Goal: Transaction & Acquisition: Obtain resource

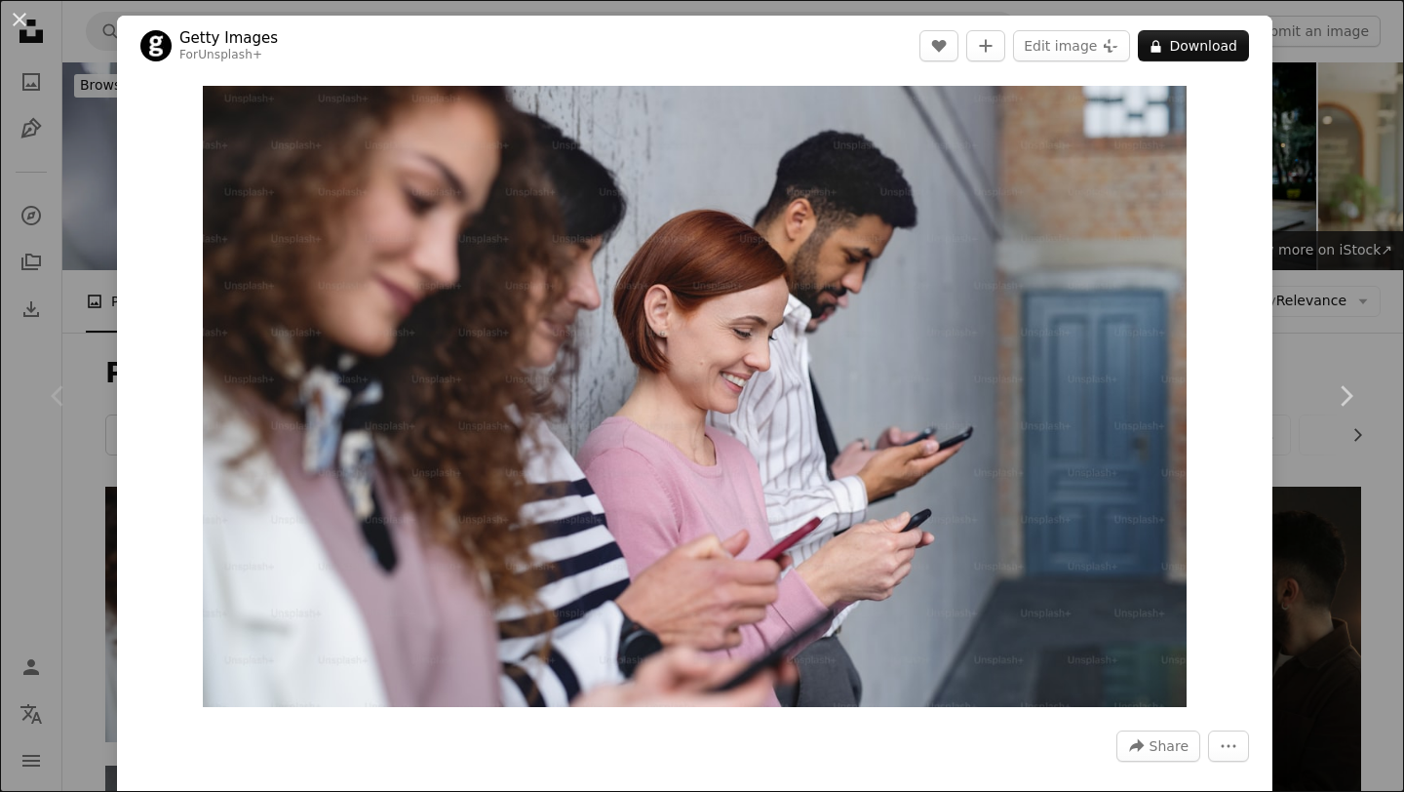
scroll to position [196, 0]
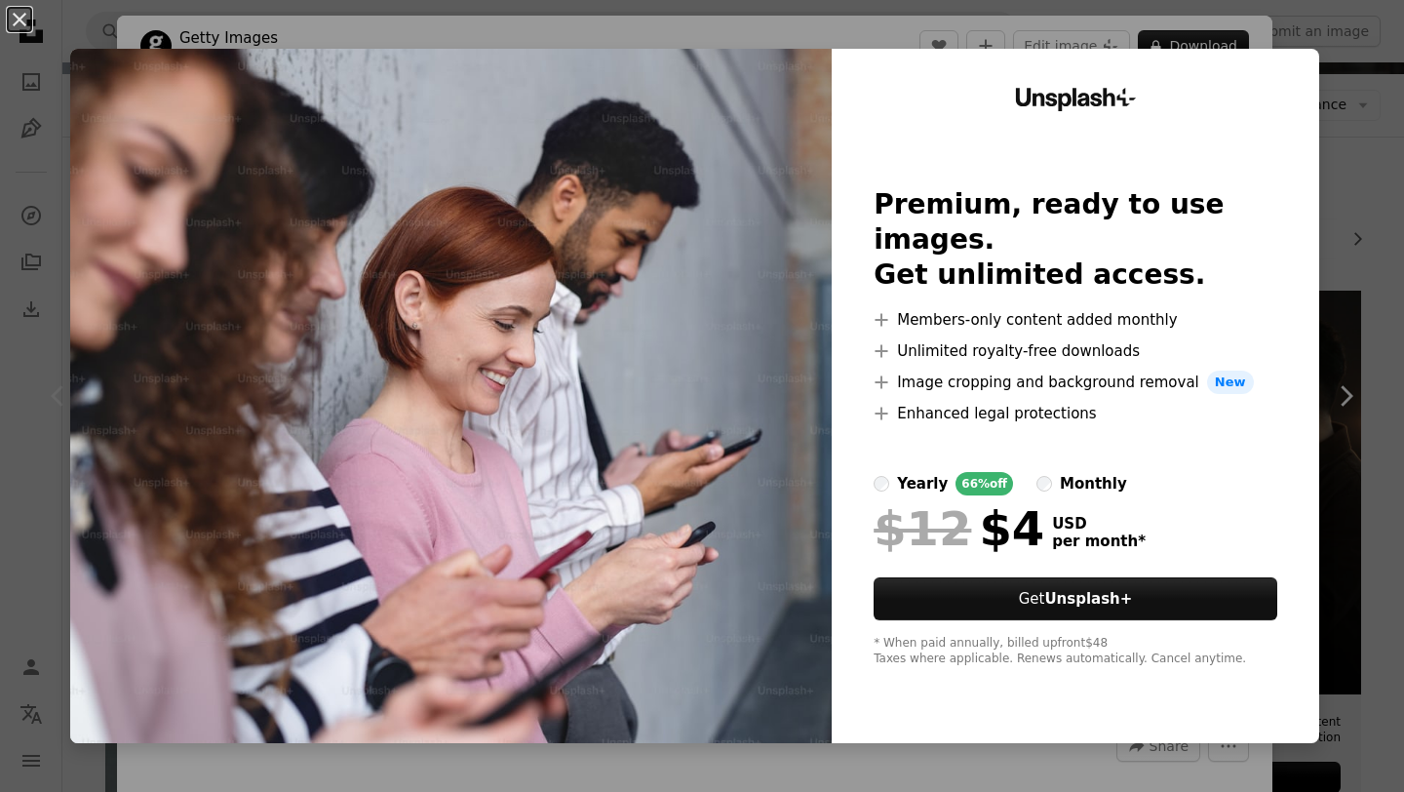
click at [29, 437] on div "An X shape Unsplash+ Premium, ready to use images. Get unlimited access. A plus…" at bounding box center [702, 396] width 1404 height 792
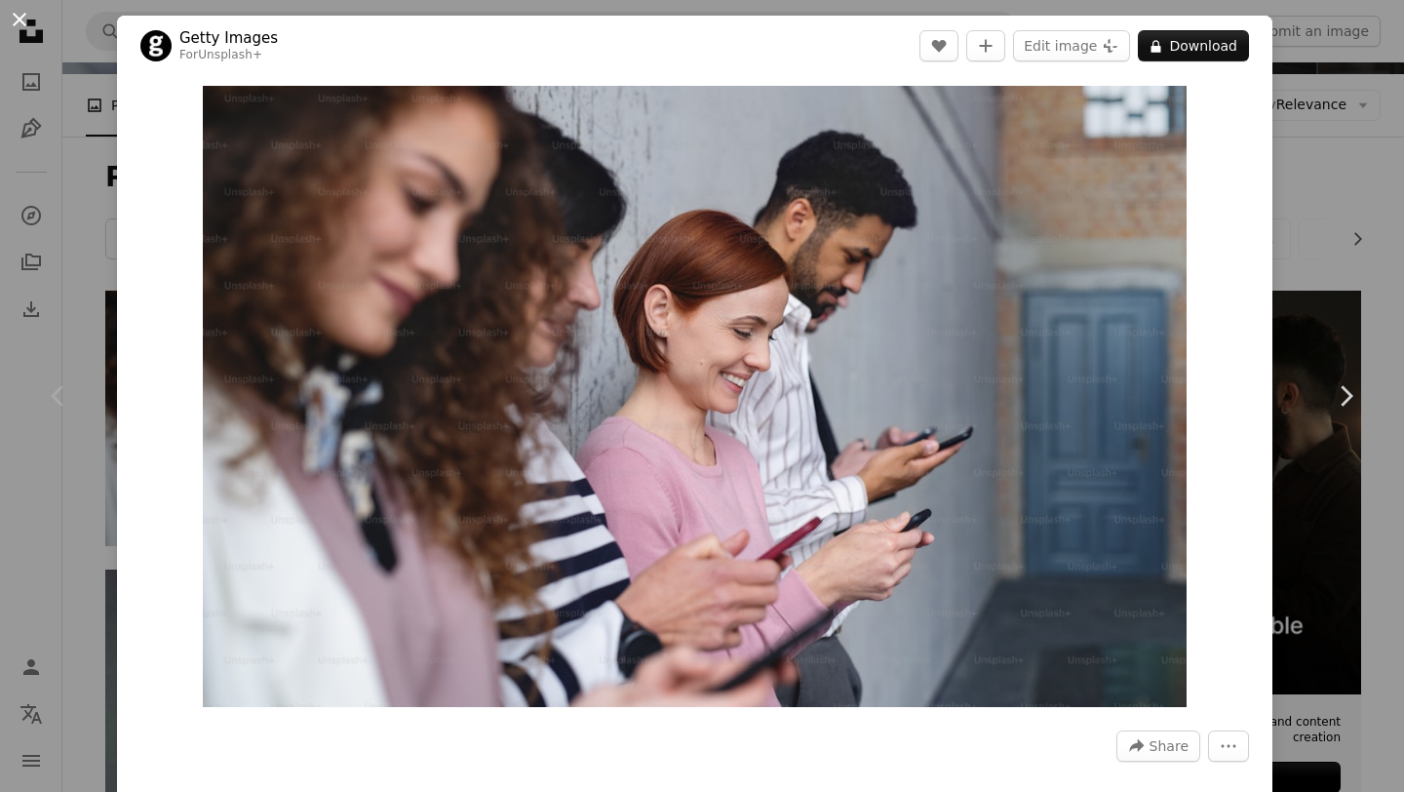
click at [23, 13] on button "An X shape" at bounding box center [19, 19] width 23 height 23
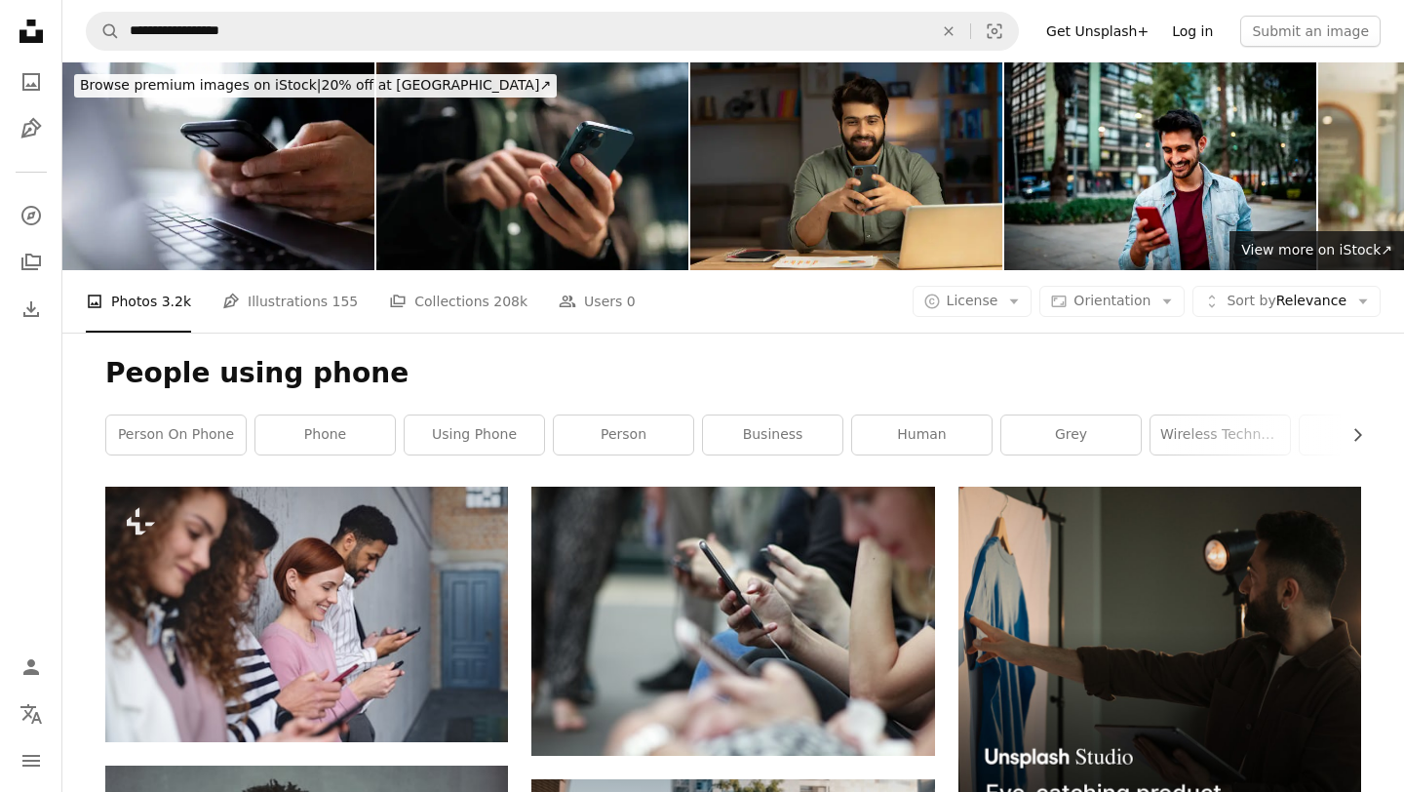
click at [1198, 31] on link "Log in" at bounding box center [1192, 31] width 64 height 31
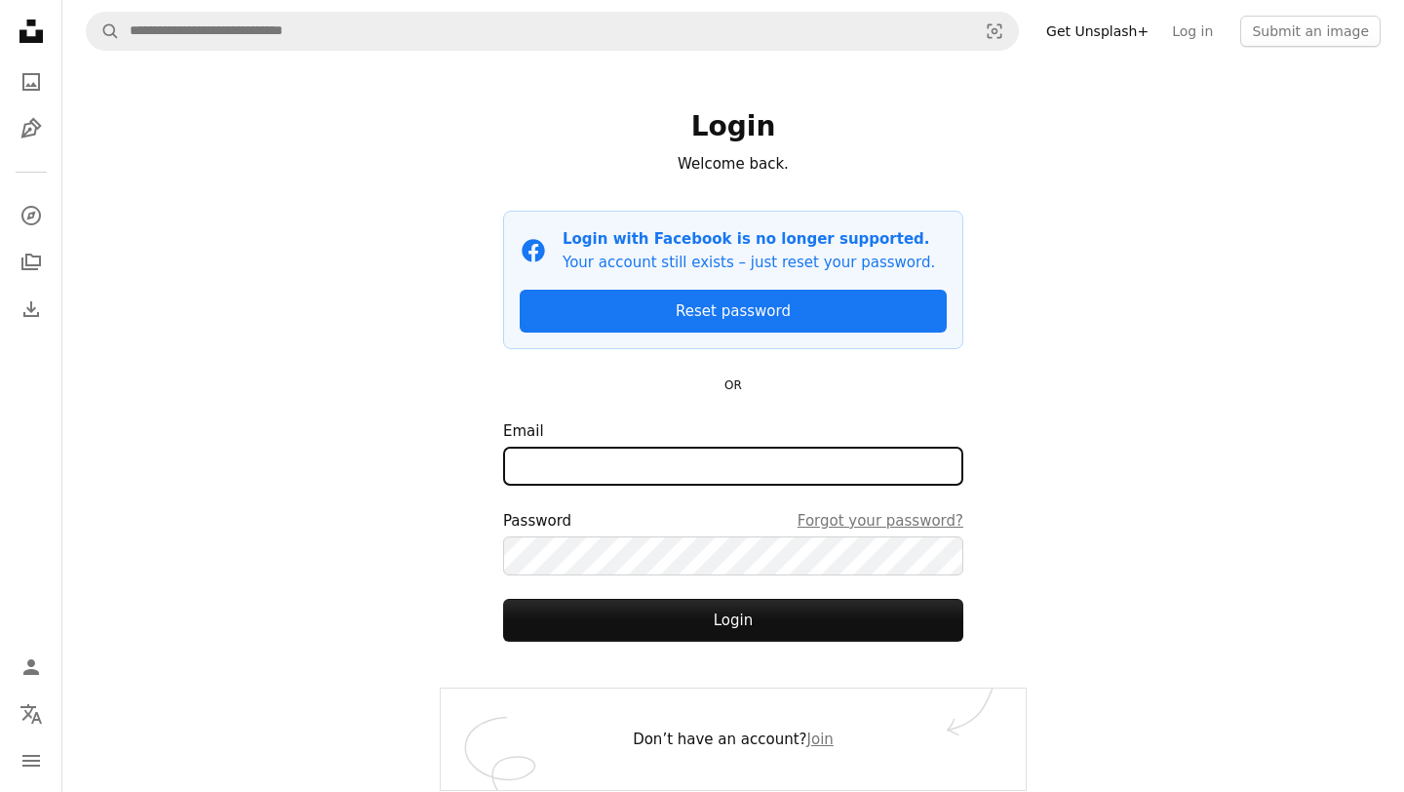
click at [588, 466] on input "Email" at bounding box center [733, 466] width 460 height 39
type input "**********"
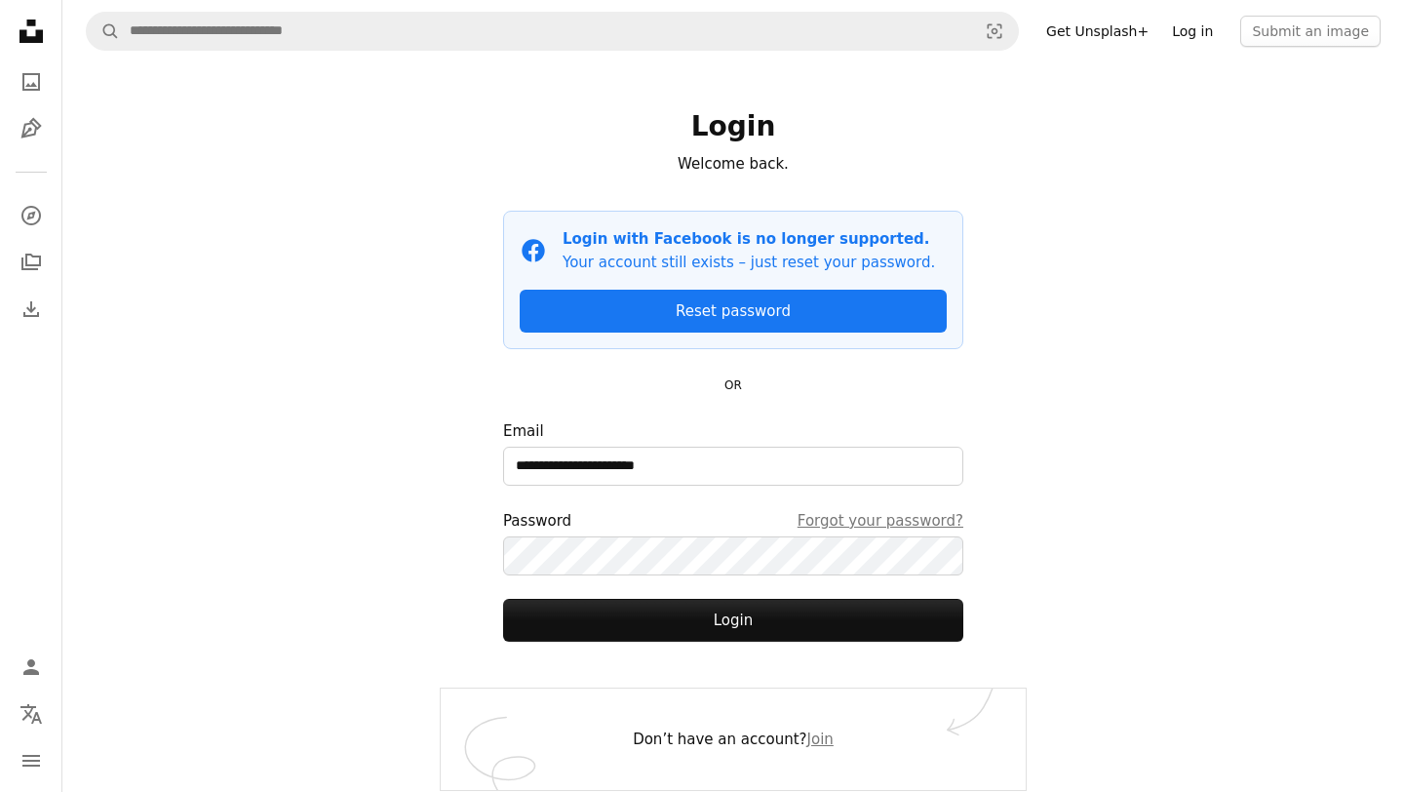
click at [1196, 29] on link "Log in" at bounding box center [1192, 31] width 64 height 31
